Goal: Information Seeking & Learning: Learn about a topic

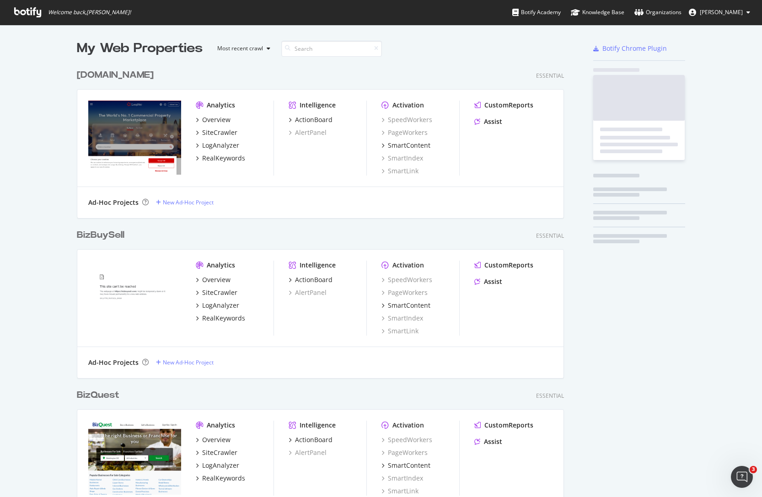
scroll to position [490, 748]
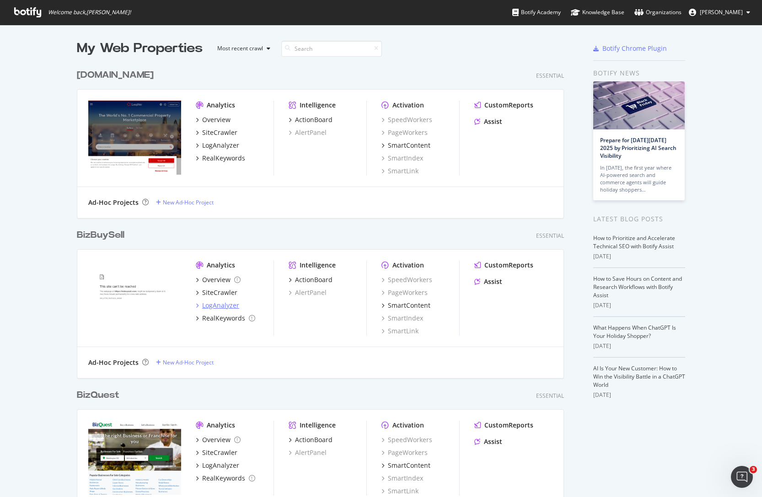
click at [211, 305] on div "LogAnalyzer" at bounding box center [220, 305] width 37 height 9
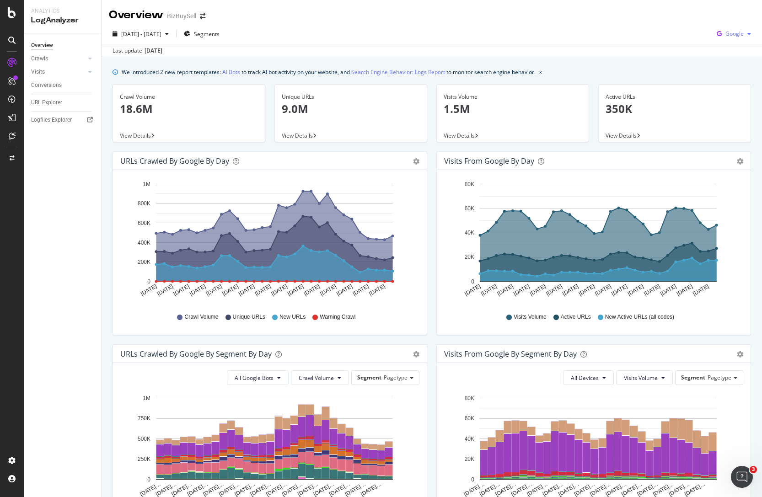
click at [743, 32] on div "button" at bounding box center [748, 33] width 11 height 5
click at [724, 84] on span "OpenAI" at bounding box center [734, 86] width 34 height 8
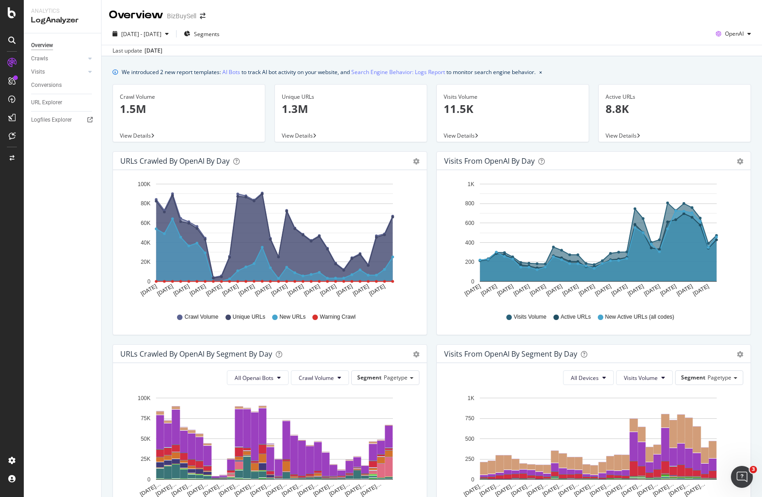
click at [432, 189] on div "Visits from OpenAI by day Area Table Hold CTRL while clicking to filter the rep…" at bounding box center [594, 247] width 324 height 193
